Goal: Task Accomplishment & Management: Manage account settings

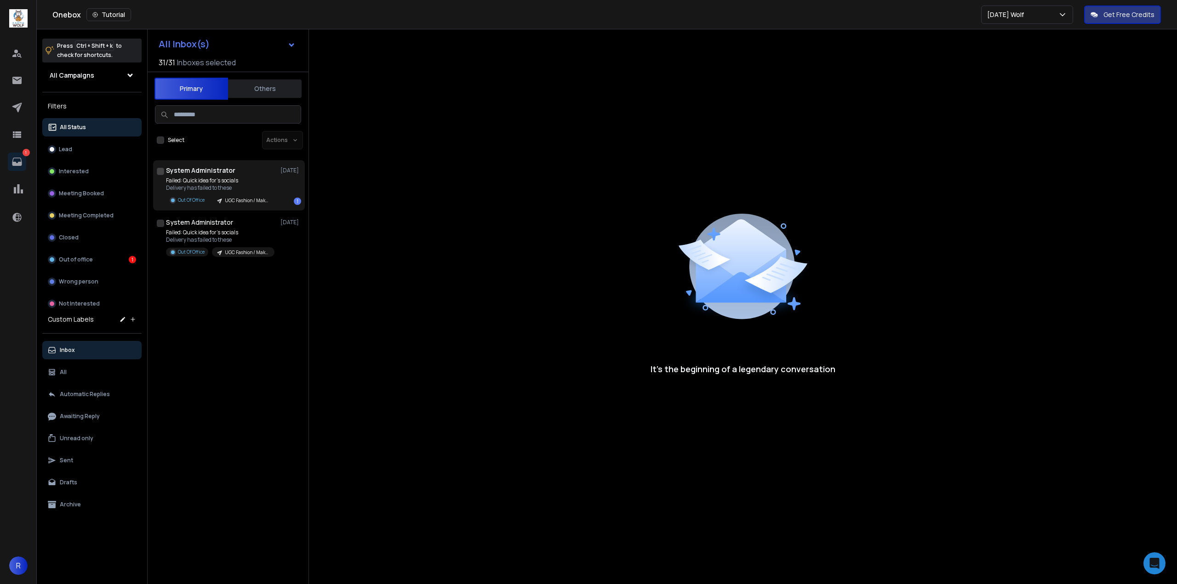
click at [158, 170] on button "button" at bounding box center [160, 171] width 7 height 7
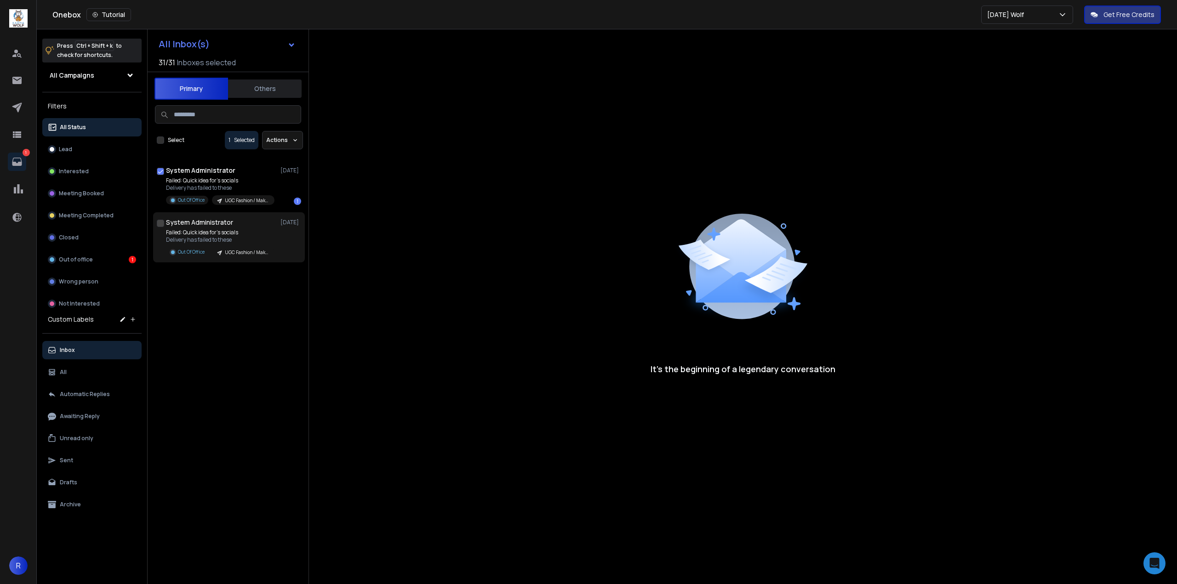
click at [158, 228] on div at bounding box center [160, 237] width 7 height 35
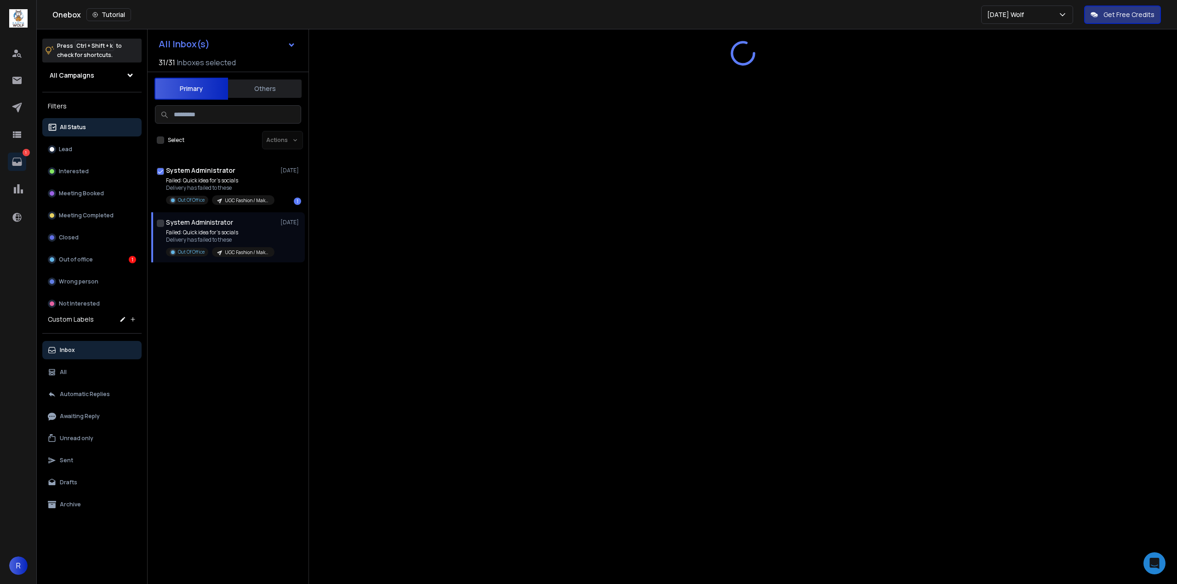
click at [160, 221] on button "button" at bounding box center [160, 223] width 7 height 7
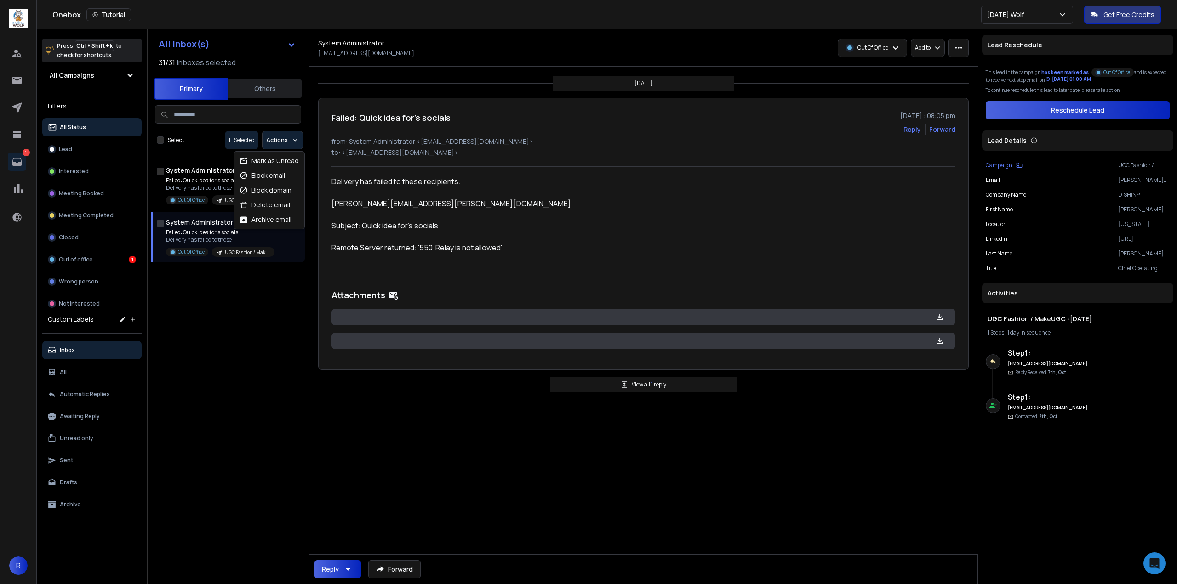
click at [284, 140] on p "Actions" at bounding box center [277, 140] width 22 height 7
click at [285, 205] on div "Delete email" at bounding box center [264, 204] width 51 height 9
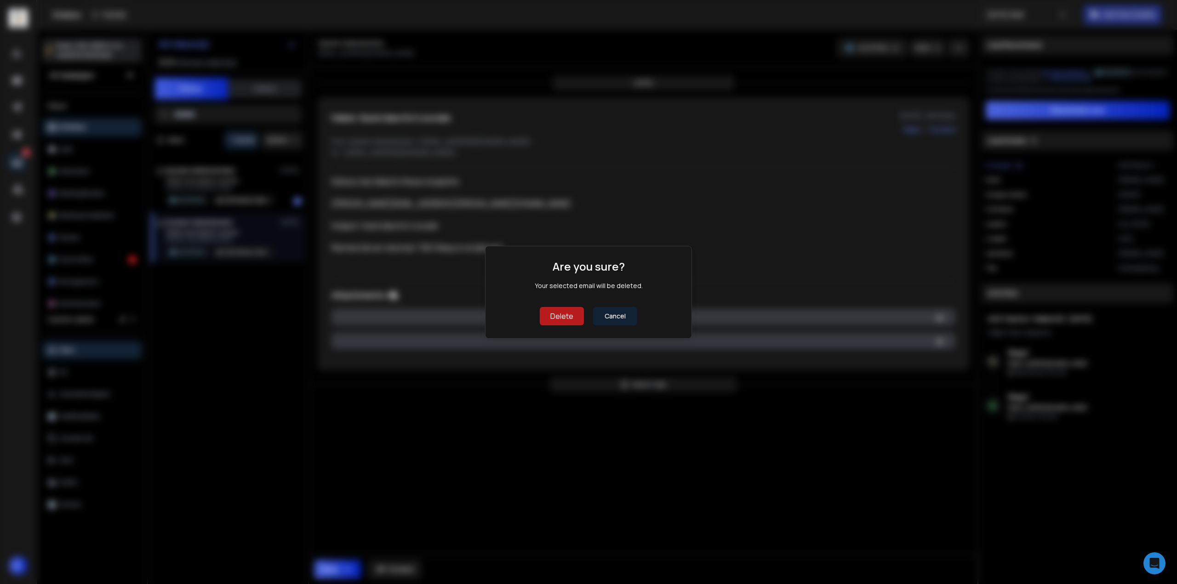
click at [575, 319] on button "Delete" at bounding box center [562, 316] width 44 height 18
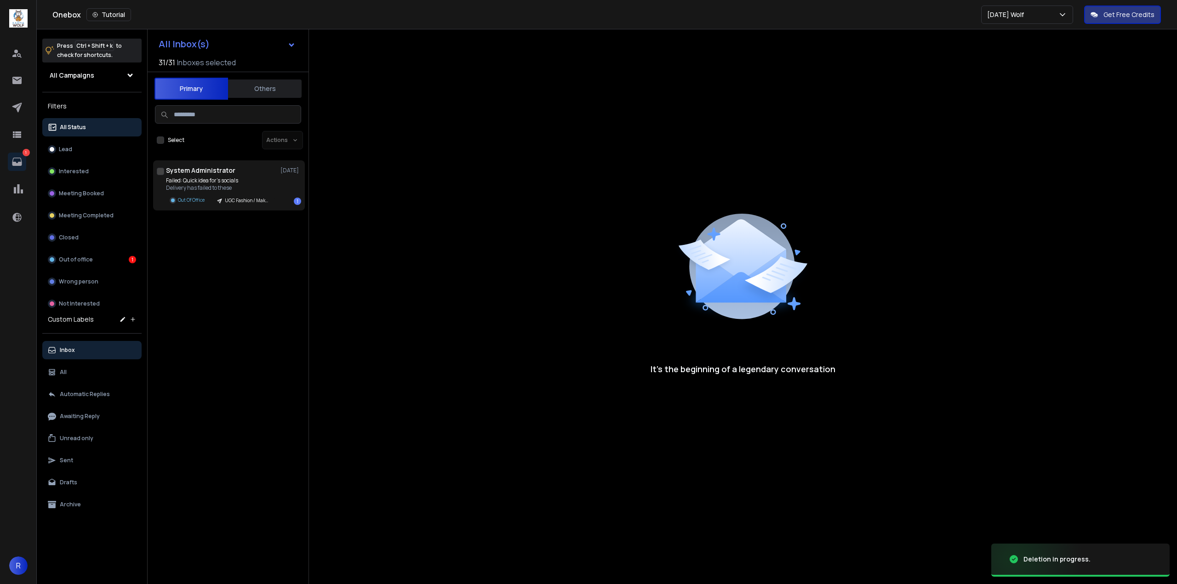
click at [160, 168] on button "button" at bounding box center [160, 171] width 7 height 7
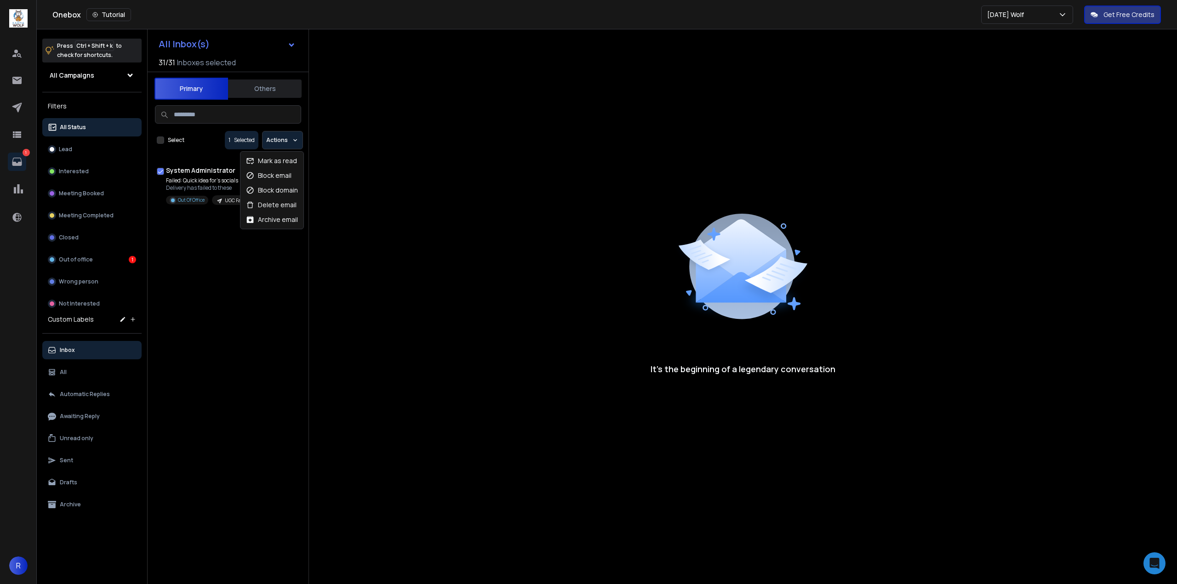
click at [287, 139] on p "Actions" at bounding box center [277, 140] width 22 height 7
click at [268, 206] on div "Delete email" at bounding box center [271, 204] width 51 height 9
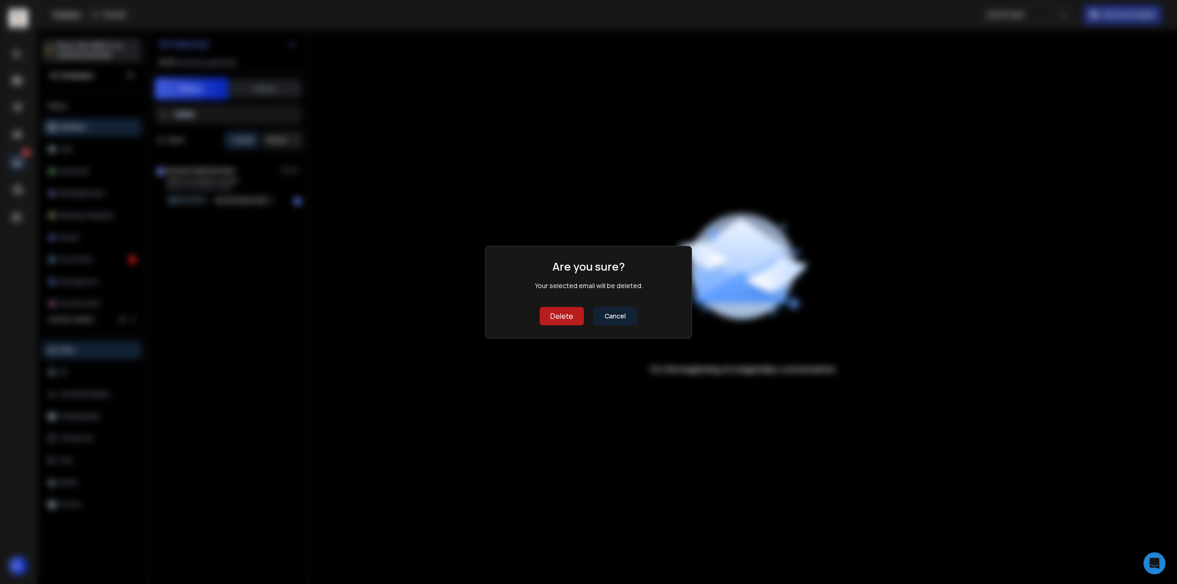
click at [552, 319] on button "Delete" at bounding box center [562, 316] width 44 height 18
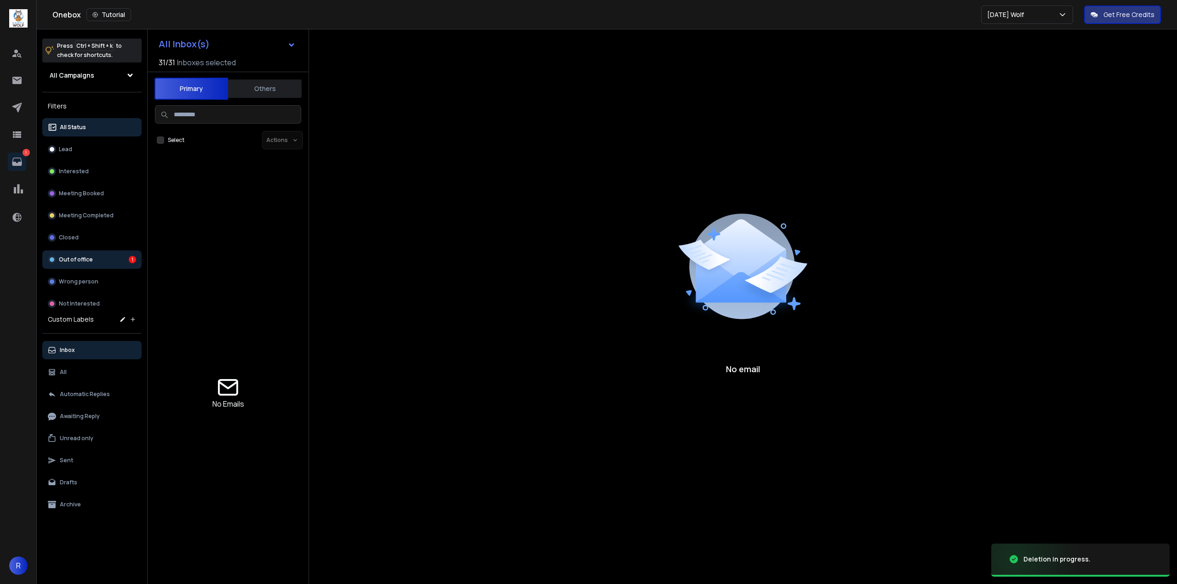
click at [93, 263] on button "Out of office 1" at bounding box center [91, 260] width 99 height 18
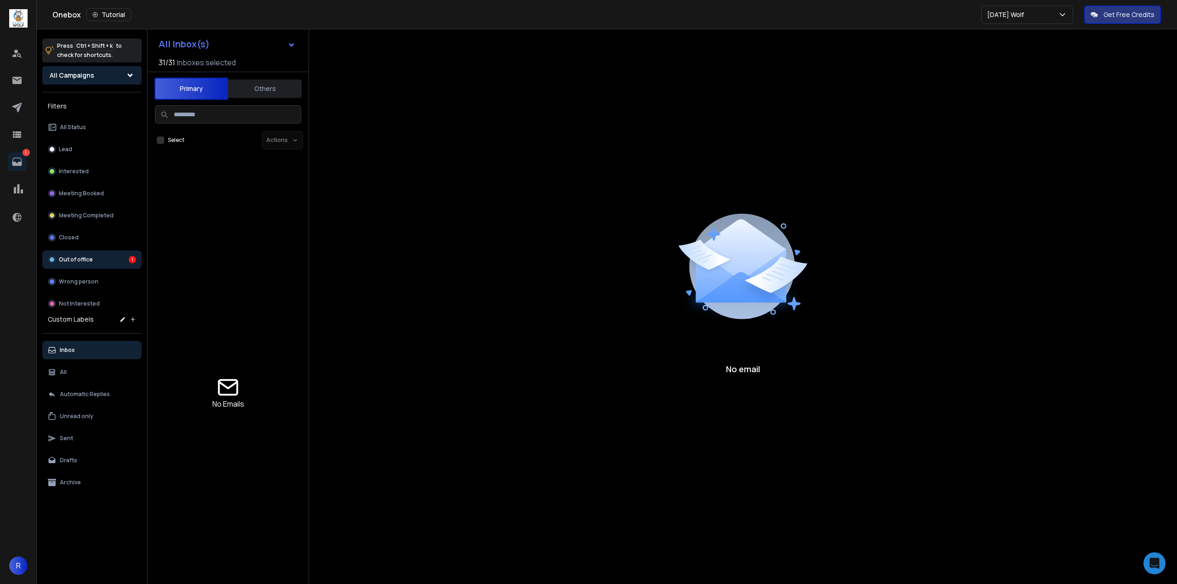
click at [85, 80] on button "All Campaigns" at bounding box center [91, 75] width 99 height 18
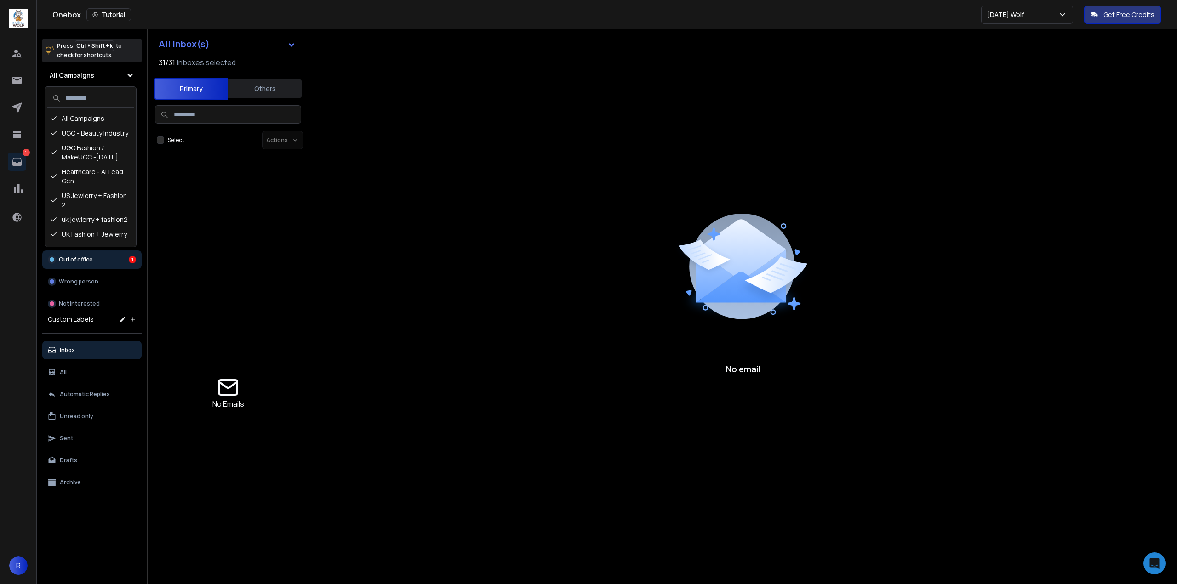
click at [234, 210] on div "No Emails" at bounding box center [228, 393] width 32 height 396
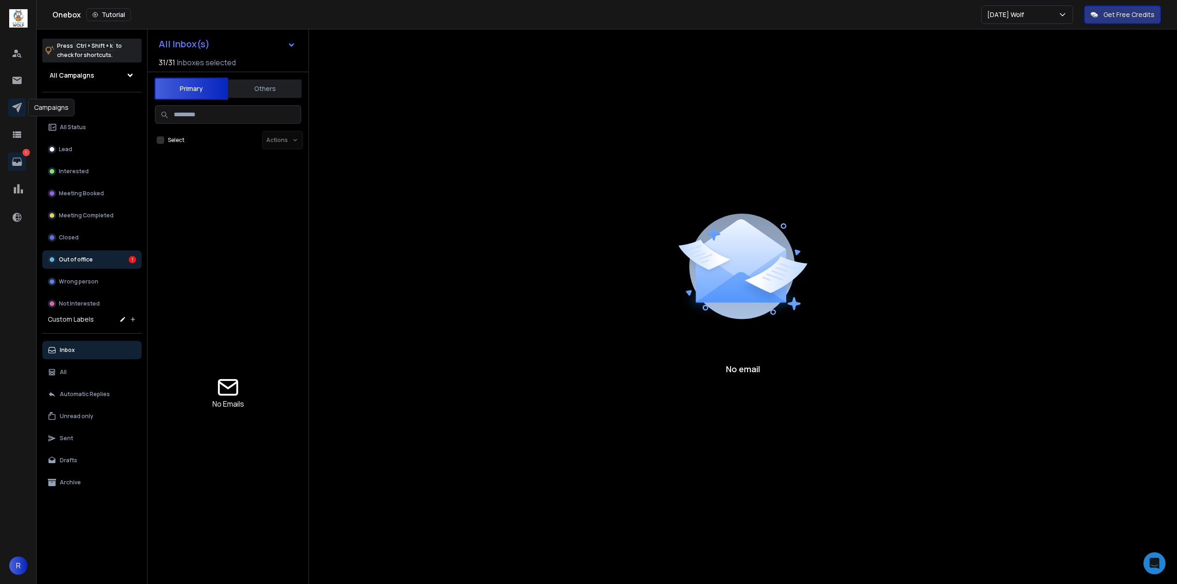
click at [21, 111] on icon at bounding box center [16, 107] width 11 height 11
